Goal: Information Seeking & Learning: Learn about a topic

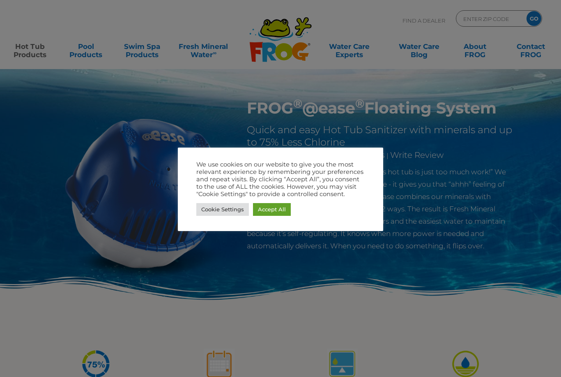
click at [273, 209] on link "Accept All" at bounding box center [272, 209] width 38 height 13
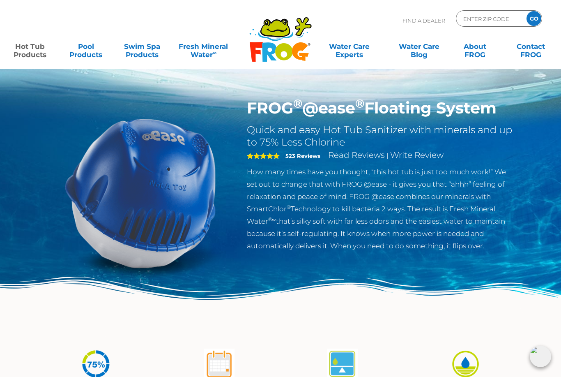
click at [31, 51] on link "Hot Tub Products" at bounding box center [30, 46] width 44 height 16
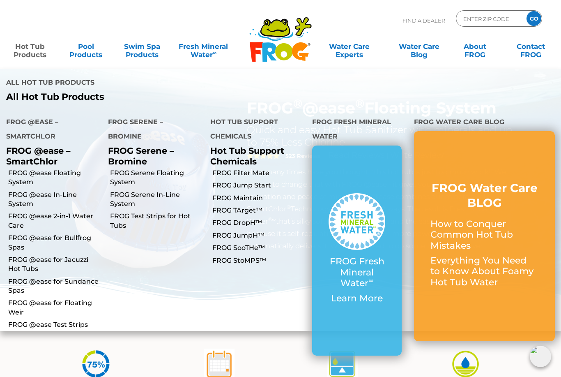
click at [22, 190] on link "FROG @ease In-Line System" at bounding box center [55, 199] width 94 height 18
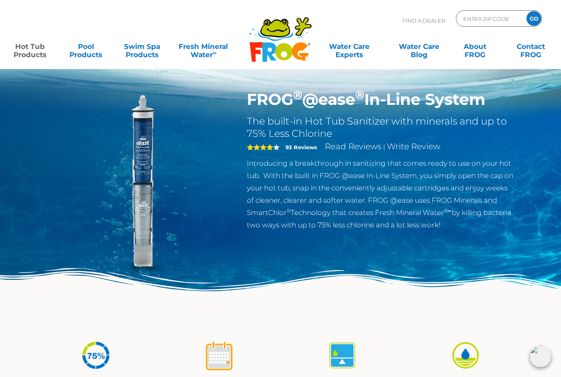
scroll to position [8, 0]
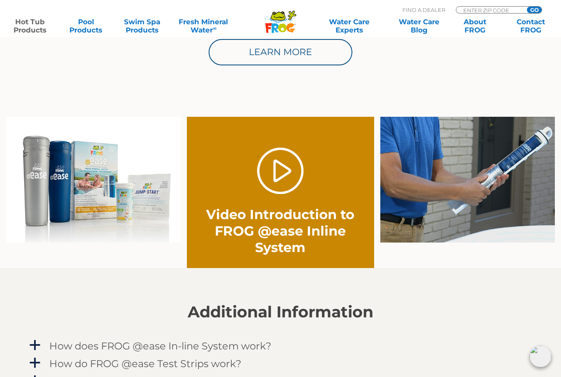
click at [279, 175] on link "." at bounding box center [280, 170] width 46 height 46
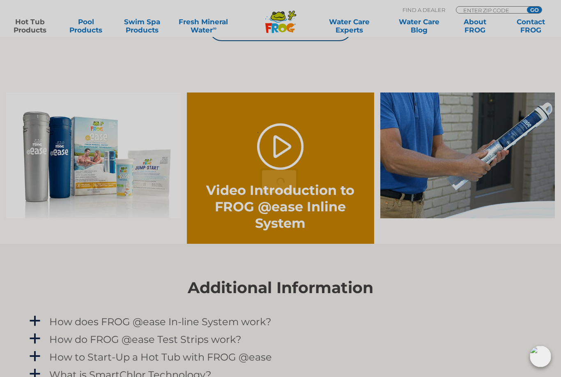
scroll to position [580, 0]
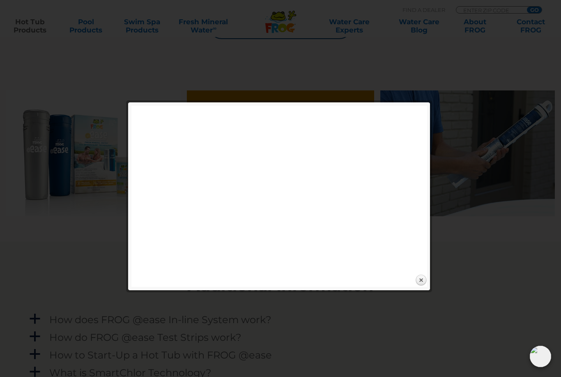
click at [422, 275] on link "Close" at bounding box center [421, 280] width 12 height 12
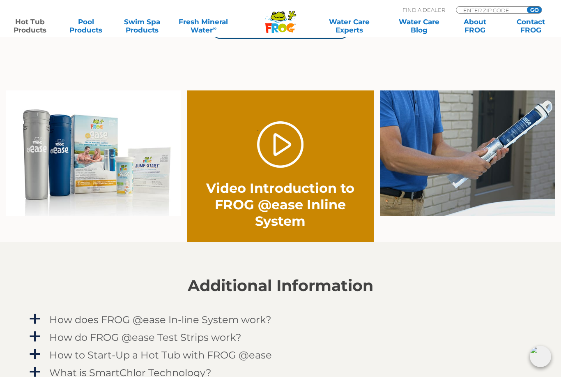
click at [281, 146] on link "." at bounding box center [280, 144] width 46 height 46
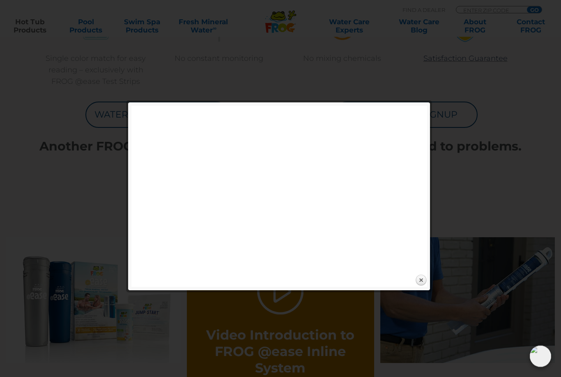
scroll to position [433, 0]
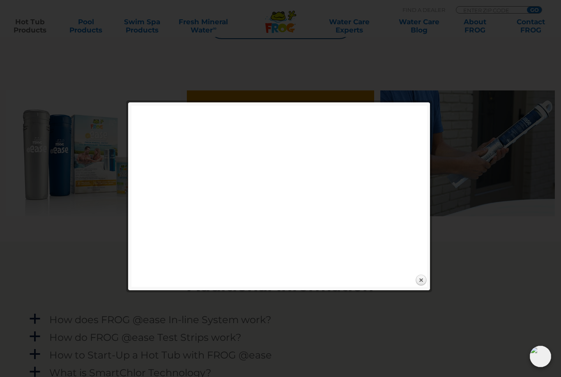
click at [420, 278] on link "Close" at bounding box center [421, 280] width 12 height 12
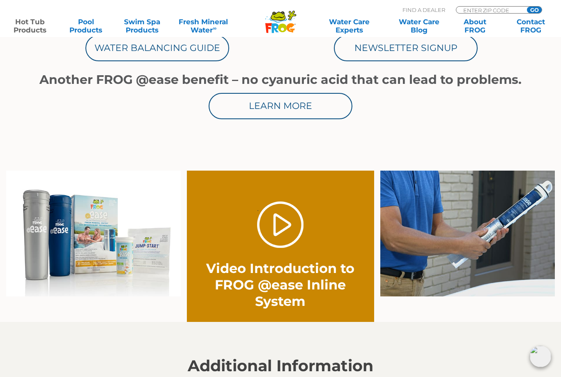
scroll to position [525, 0]
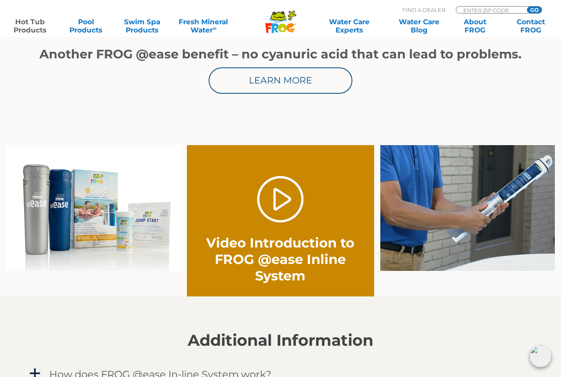
click at [283, 195] on link "." at bounding box center [280, 199] width 46 height 46
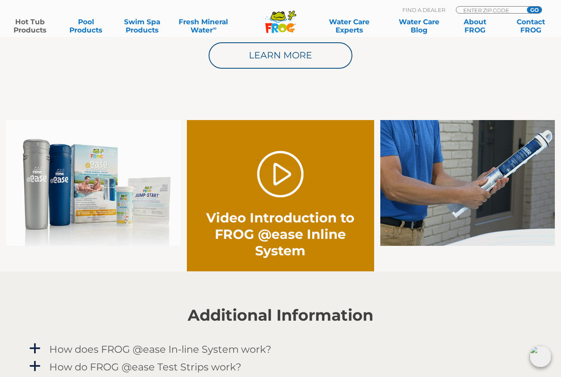
scroll to position [551, 0]
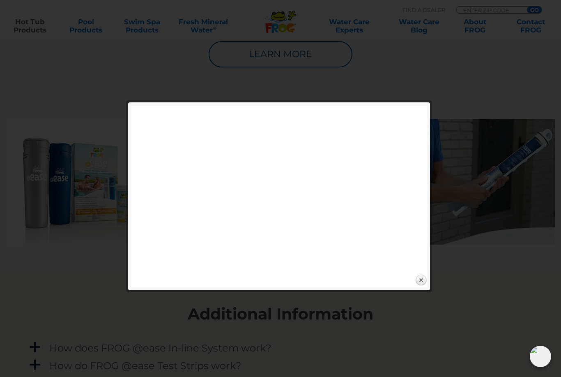
click at [425, 281] on link "Close" at bounding box center [421, 280] width 12 height 12
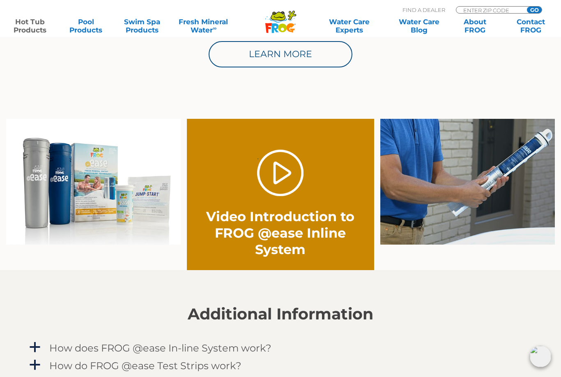
click at [278, 171] on link "." at bounding box center [280, 172] width 46 height 46
